Goal: Information Seeking & Learning: Learn about a topic

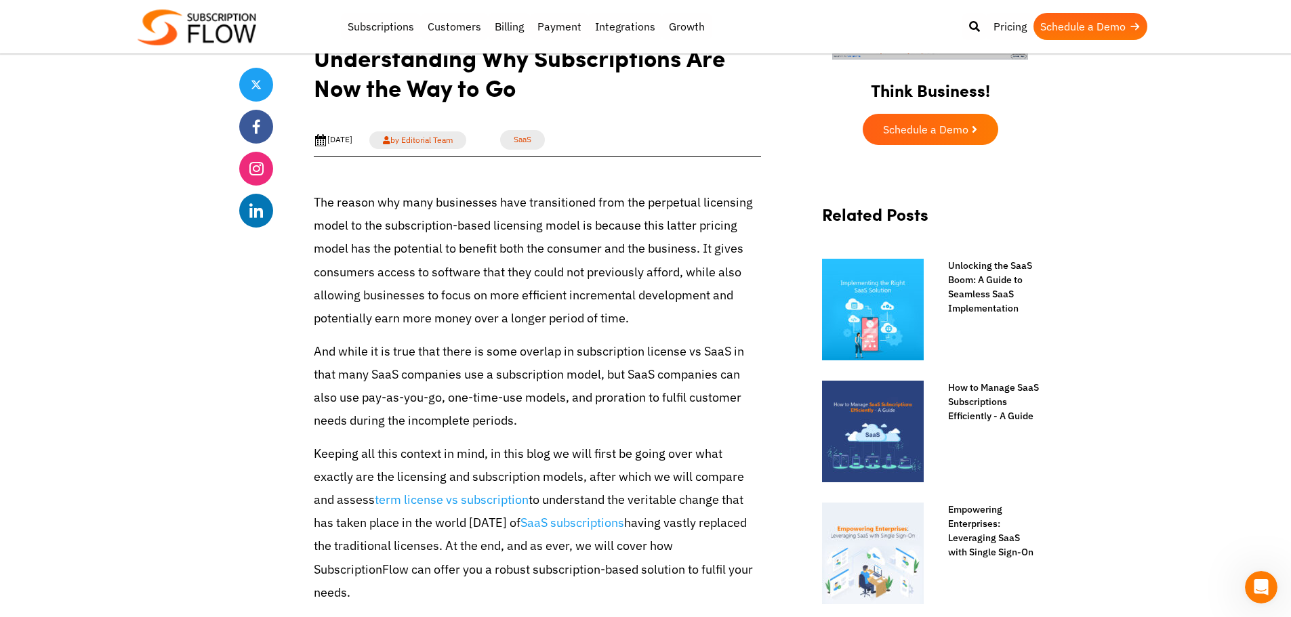
scroll to position [474, 0]
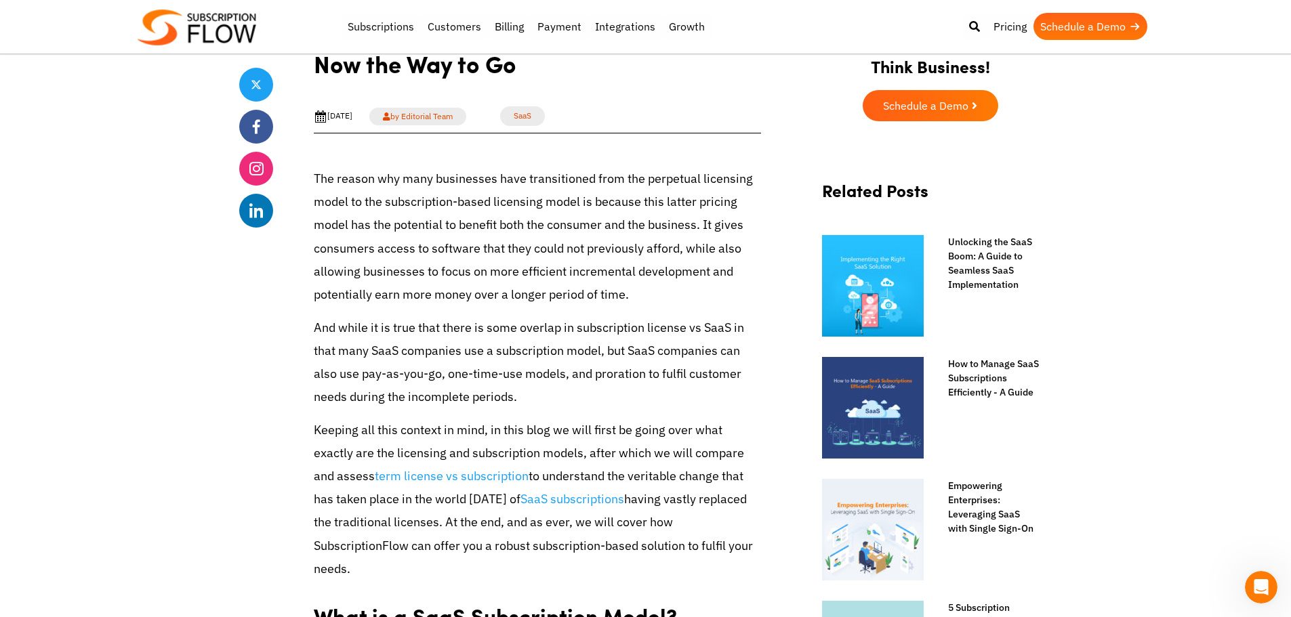
click at [451, 306] on p "The reason why many businesses have transitioned from the perpetual licensing m…" at bounding box center [537, 236] width 447 height 139
click at [449, 306] on p "The reason why many businesses have transitioned from the perpetual licensing m…" at bounding box center [537, 236] width 447 height 139
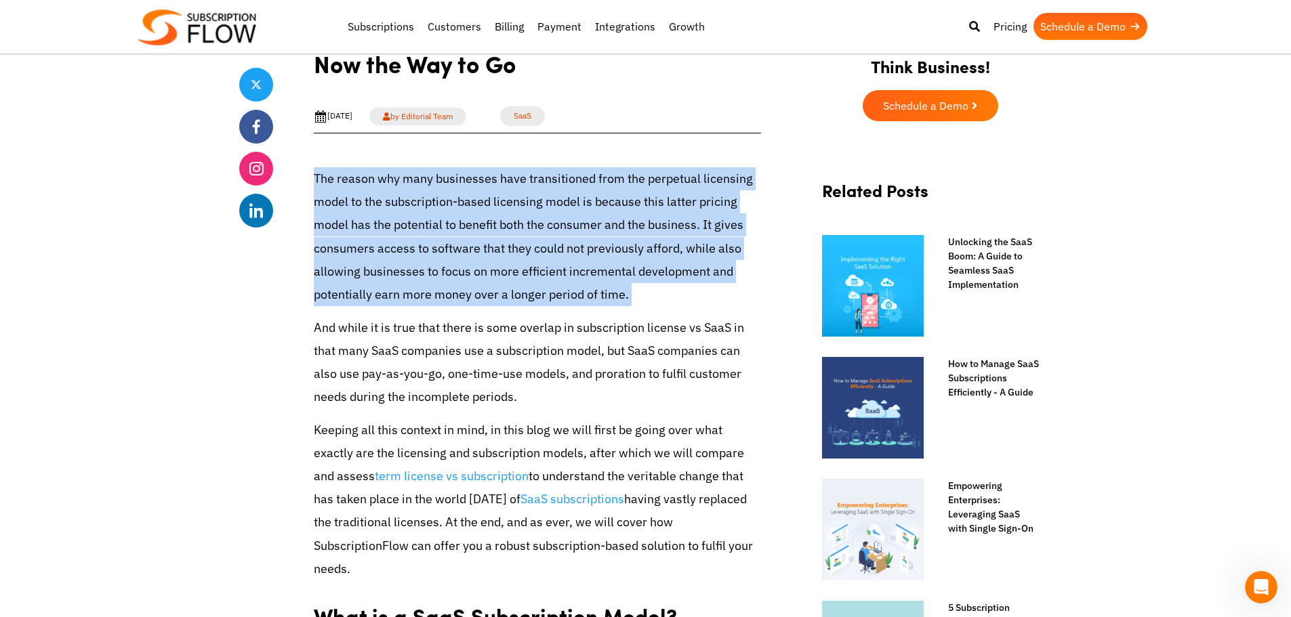
click at [449, 306] on p "The reason why many businesses have transitioned from the perpetual licensing m…" at bounding box center [537, 236] width 447 height 139
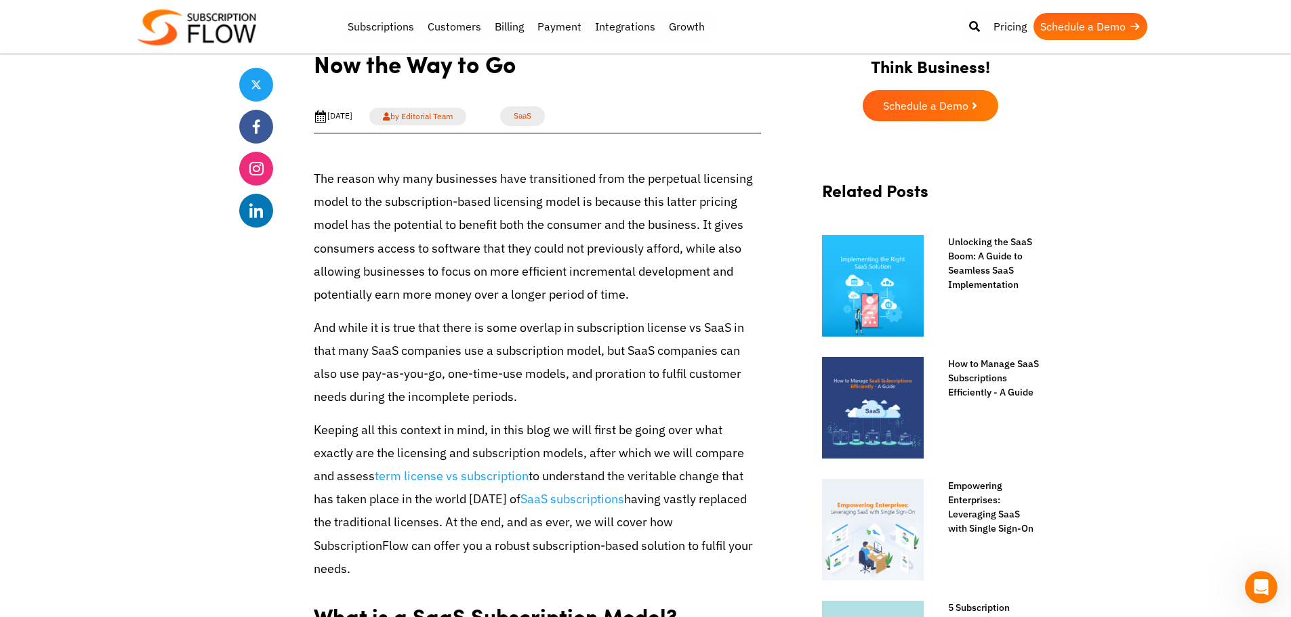
click at [476, 370] on p "And while it is true that there is some overlap in subscription license vs SaaS…" at bounding box center [537, 362] width 447 height 93
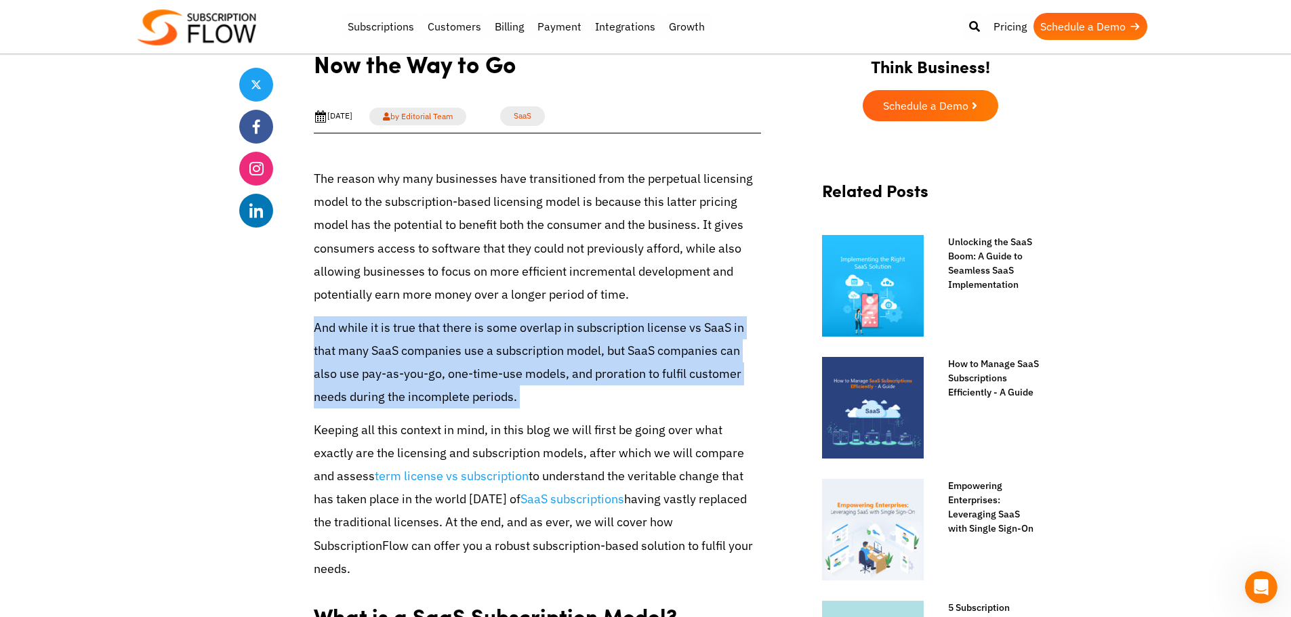
click at [476, 370] on p "And while it is true that there is some overlap in subscription license vs SaaS…" at bounding box center [537, 362] width 447 height 93
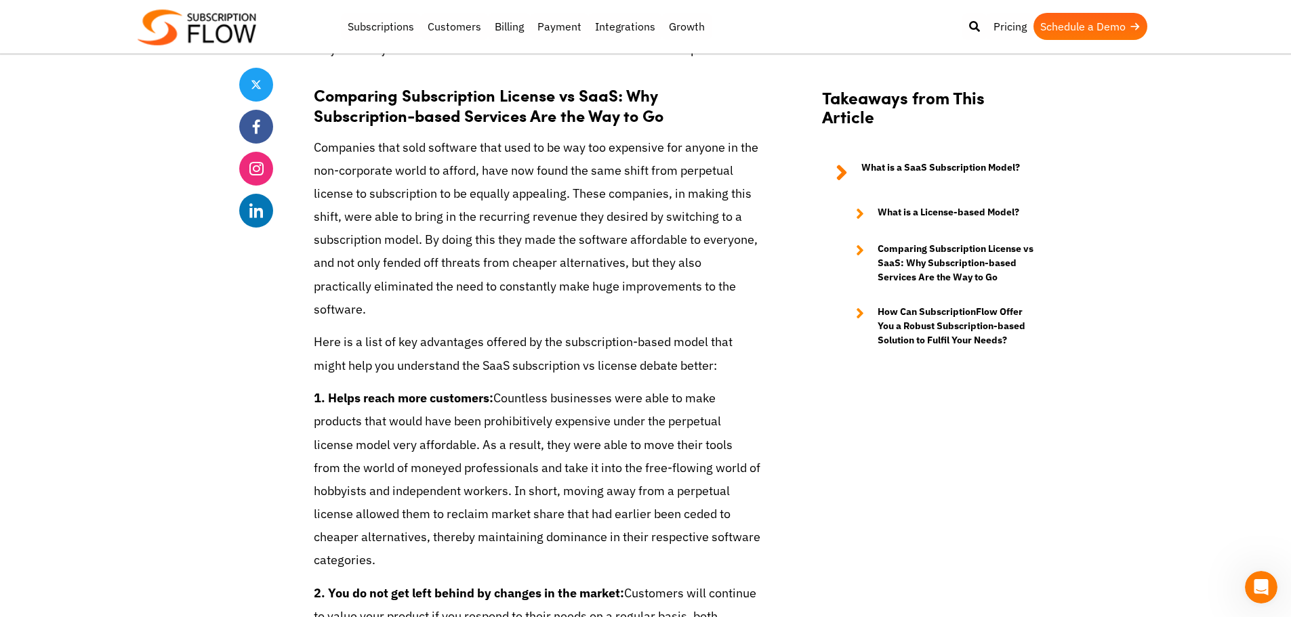
scroll to position [1491, 0]
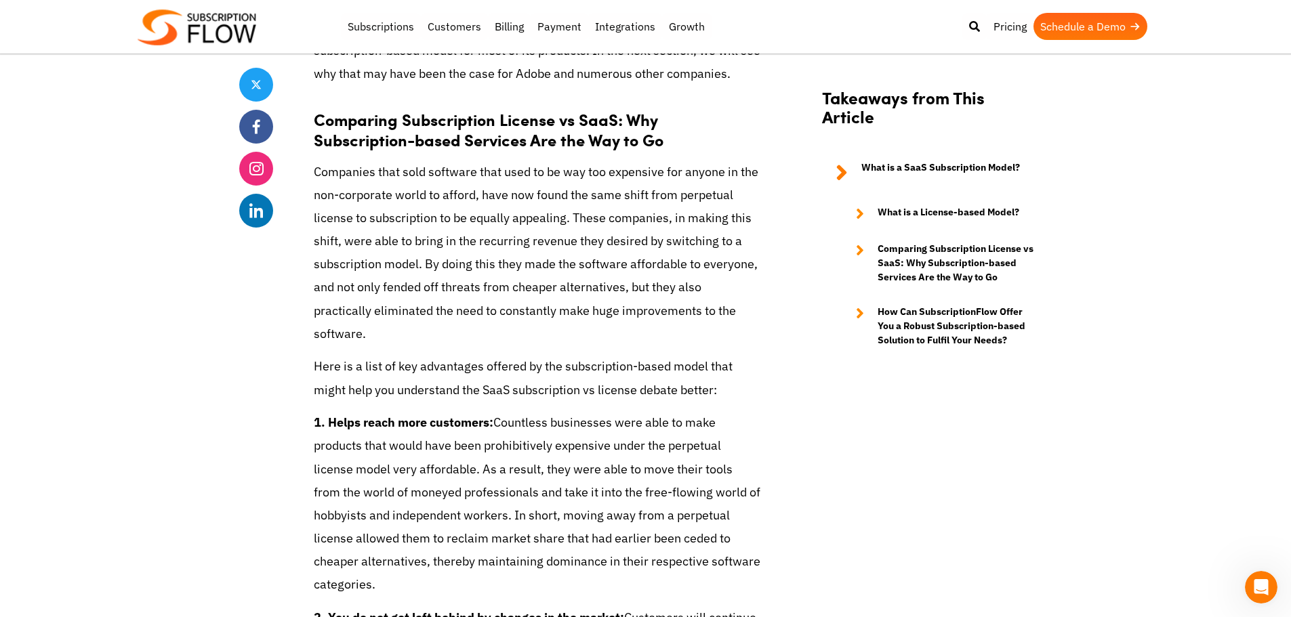
click at [346, 201] on p "Companies that sold software that used to be way too expensive for anyone in th…" at bounding box center [537, 254] width 447 height 186
drag, startPoint x: 342, startPoint y: 201, endPoint x: 553, endPoint y: 193, distance: 210.9
click at [553, 193] on p "Companies that sold software that used to be way too expensive for anyone in th…" at bounding box center [537, 254] width 447 height 186
click at [517, 241] on p "Companies that sold software that used to be way too expensive for anyone in th…" at bounding box center [537, 254] width 447 height 186
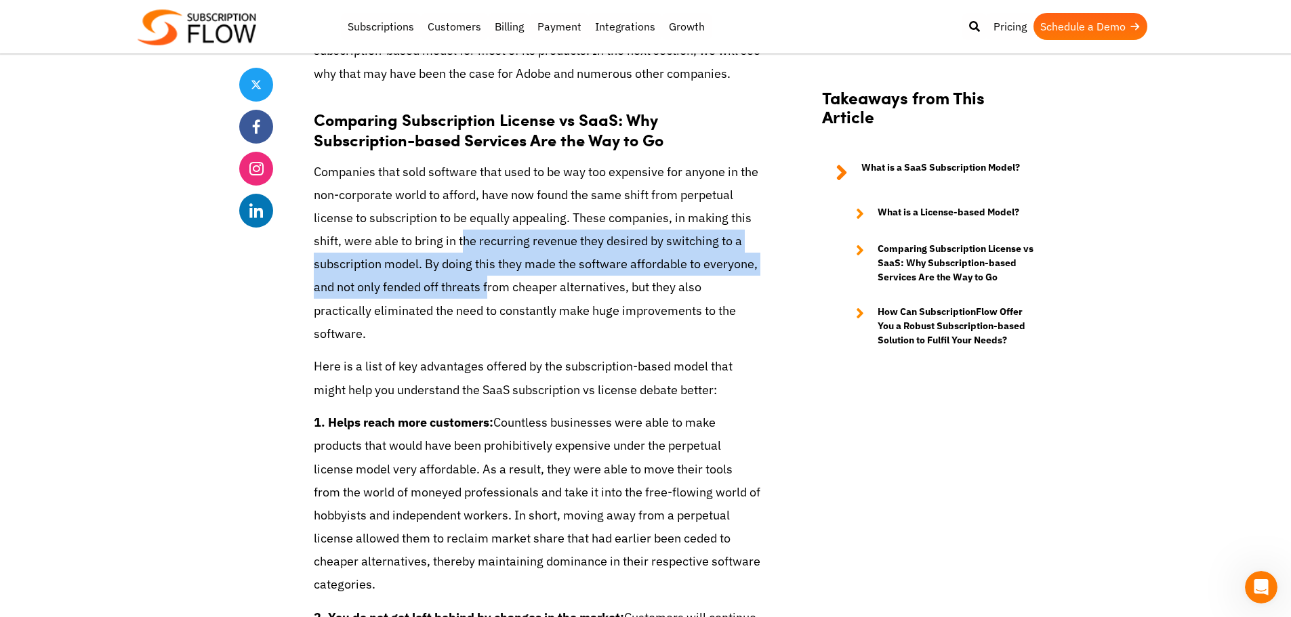
drag, startPoint x: 460, startPoint y: 221, endPoint x: 483, endPoint y: 255, distance: 41.0
click at [483, 255] on p "Companies that sold software that used to be way too expensive for anyone in th…" at bounding box center [537, 254] width 447 height 186
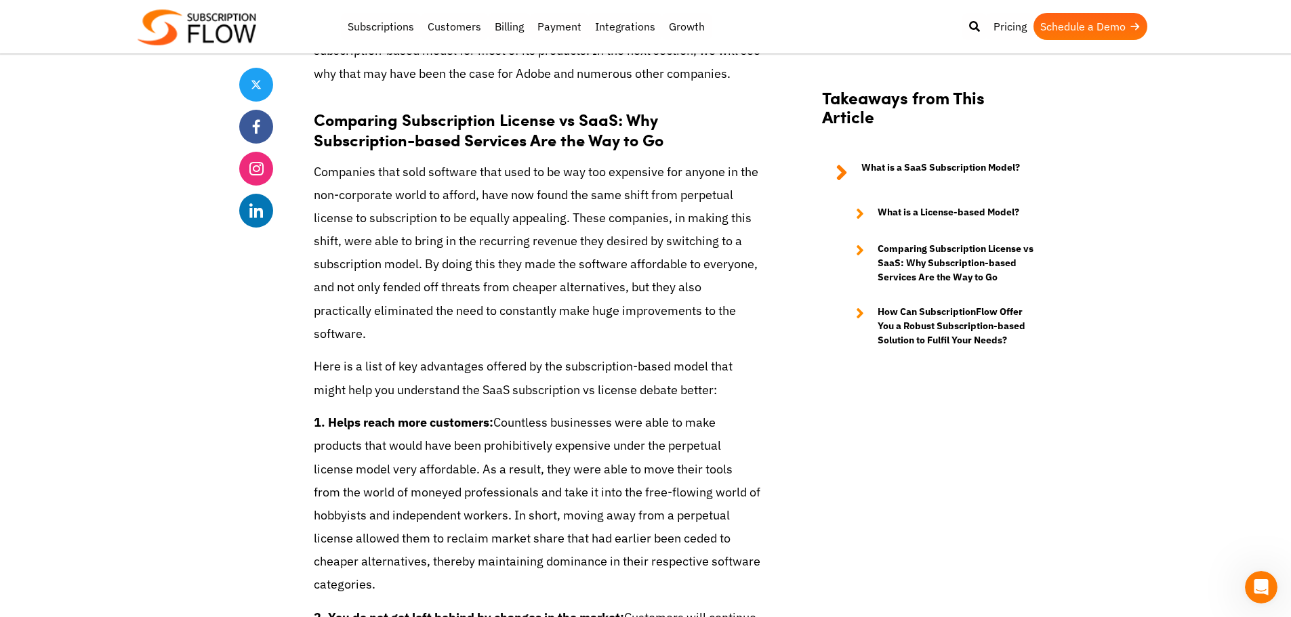
click at [437, 281] on p "Companies that sold software that used to be way too expensive for anyone in th…" at bounding box center [537, 254] width 447 height 186
drag, startPoint x: 418, startPoint y: 233, endPoint x: 422, endPoint y: 247, distance: 14.0
click at [422, 247] on p "Companies that sold software that used to be way too expensive for anyone in th…" at bounding box center [537, 254] width 447 height 186
click at [488, 243] on p "Companies that sold software that used to be way too expensive for anyone in th…" at bounding box center [537, 254] width 447 height 186
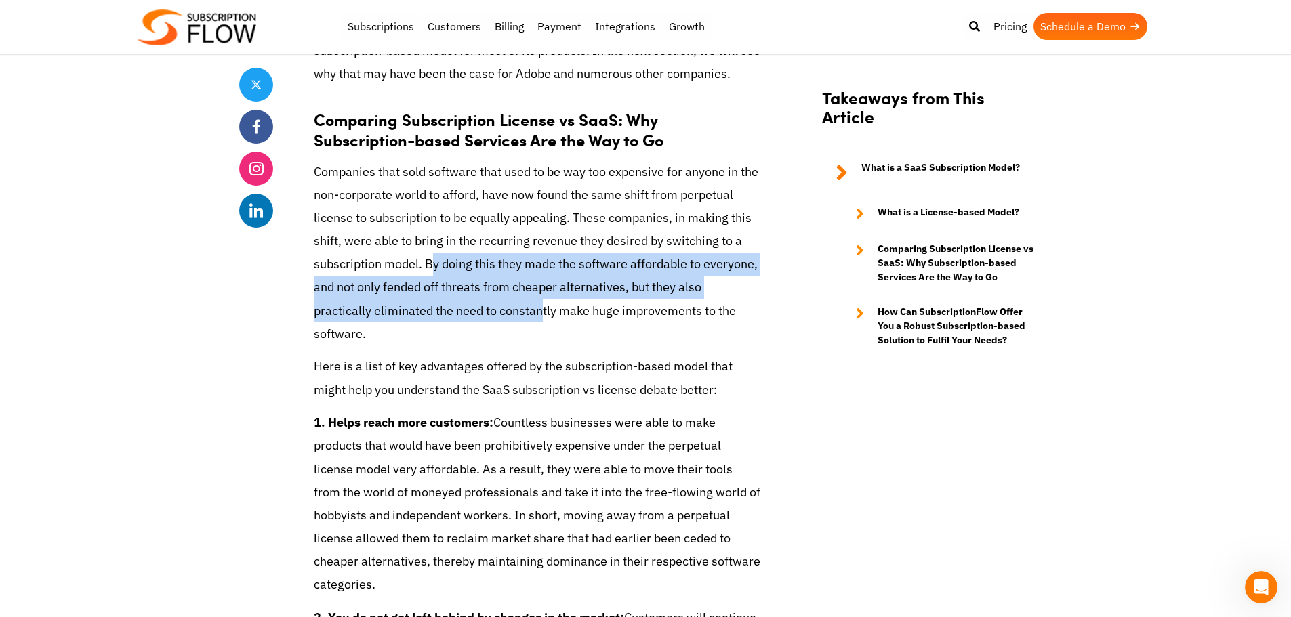
drag, startPoint x: 450, startPoint y: 251, endPoint x: 480, endPoint y: 282, distance: 43.1
click at [480, 282] on p "Companies that sold software that used to be way too expensive for anyone in th…" at bounding box center [537, 254] width 447 height 186
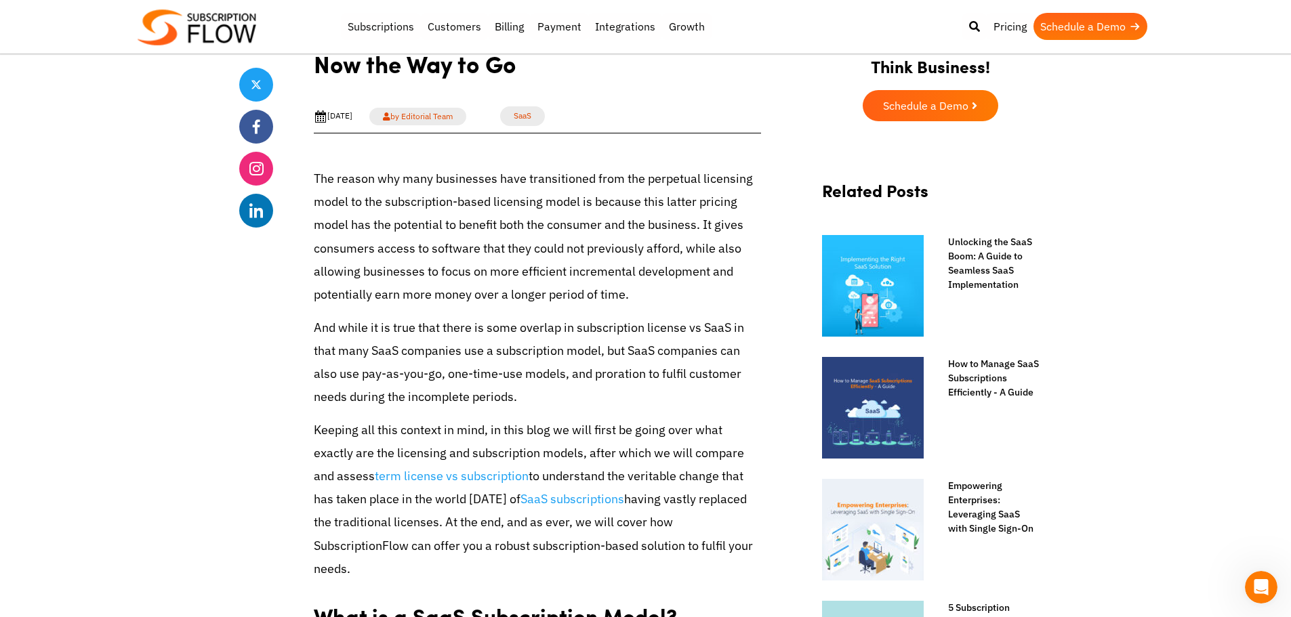
scroll to position [542, 0]
